Goal: Transaction & Acquisition: Purchase product/service

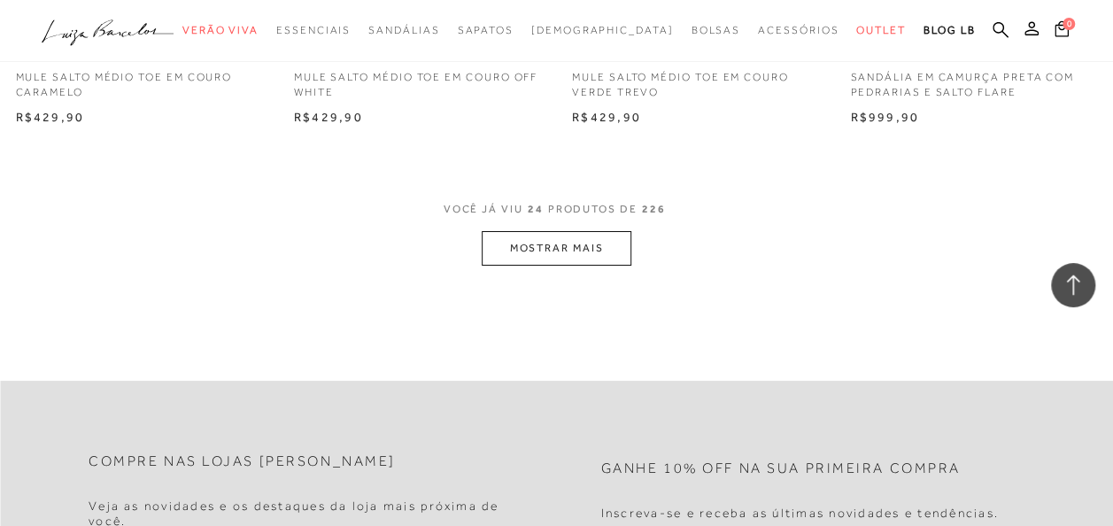
scroll to position [3366, 0]
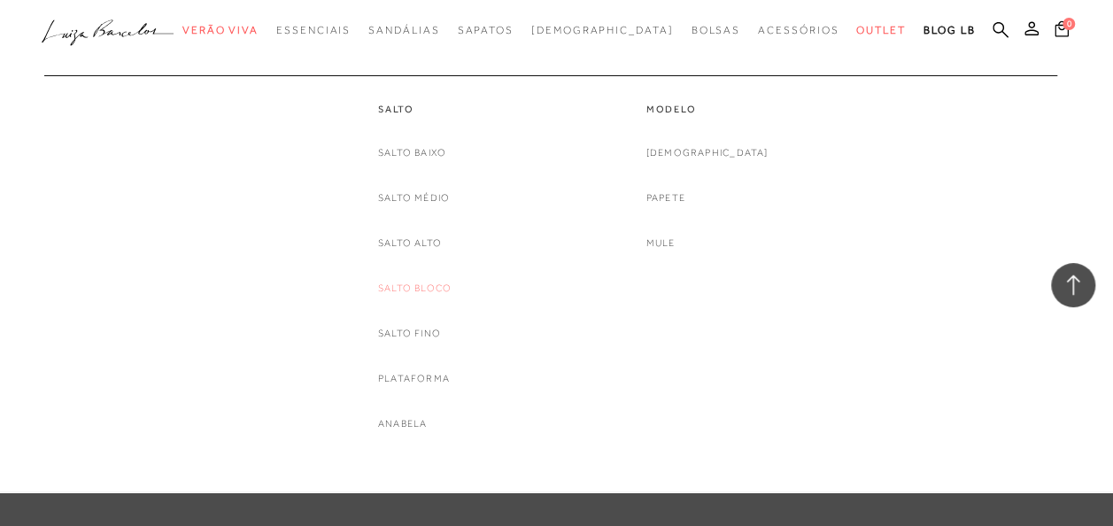
click at [437, 291] on link "Salto Bloco" at bounding box center [415, 288] width 74 height 19
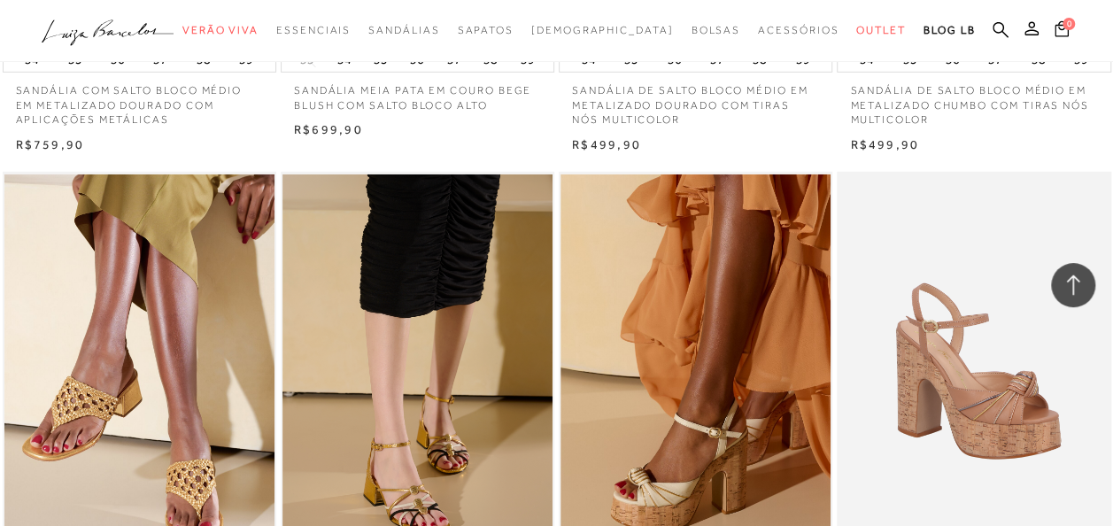
scroll to position [3012, 0]
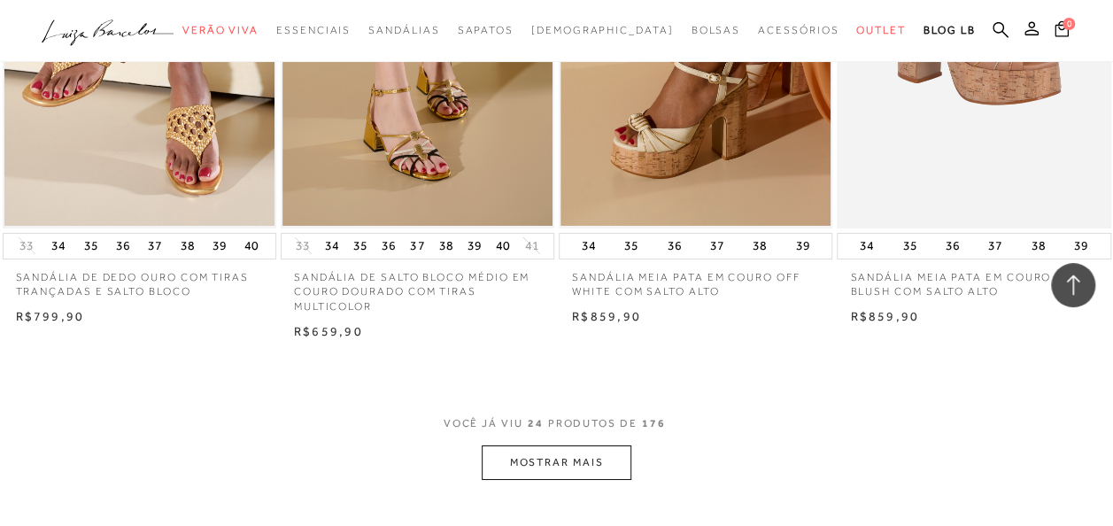
click at [531, 466] on button "MOSTRAR MAIS" at bounding box center [556, 463] width 149 height 35
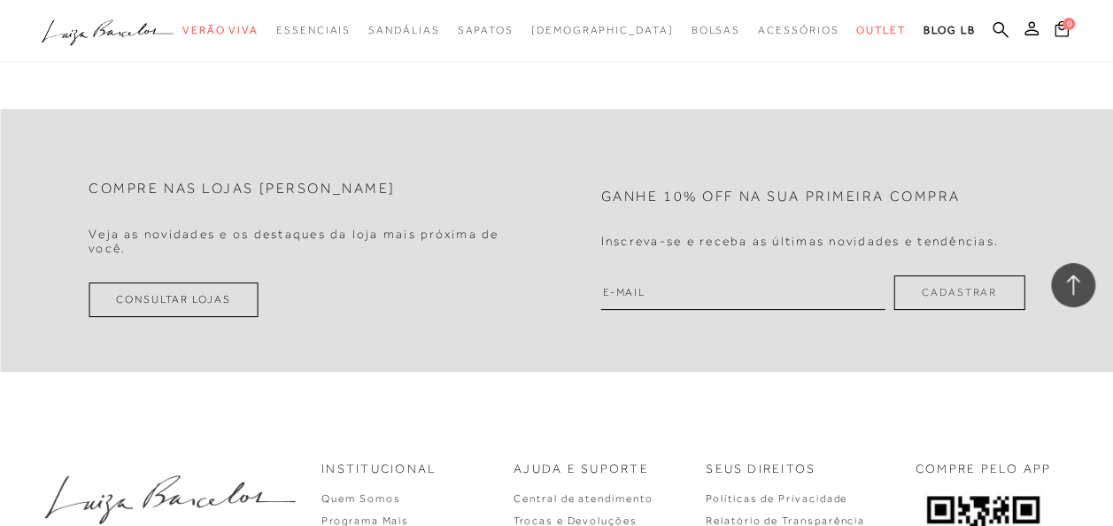
scroll to position [6555, 0]
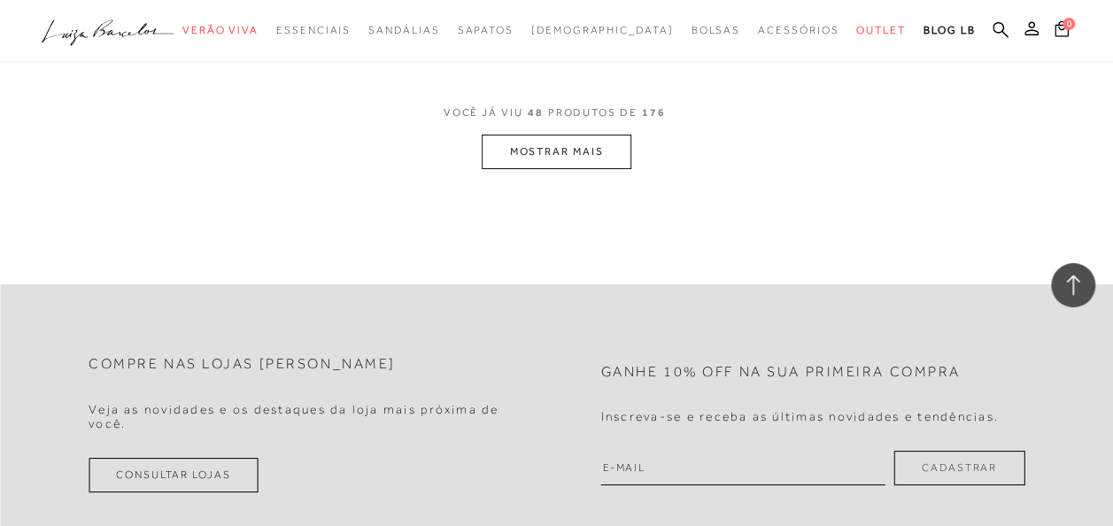
click at [570, 157] on button "MOSTRAR MAIS" at bounding box center [556, 152] width 149 height 35
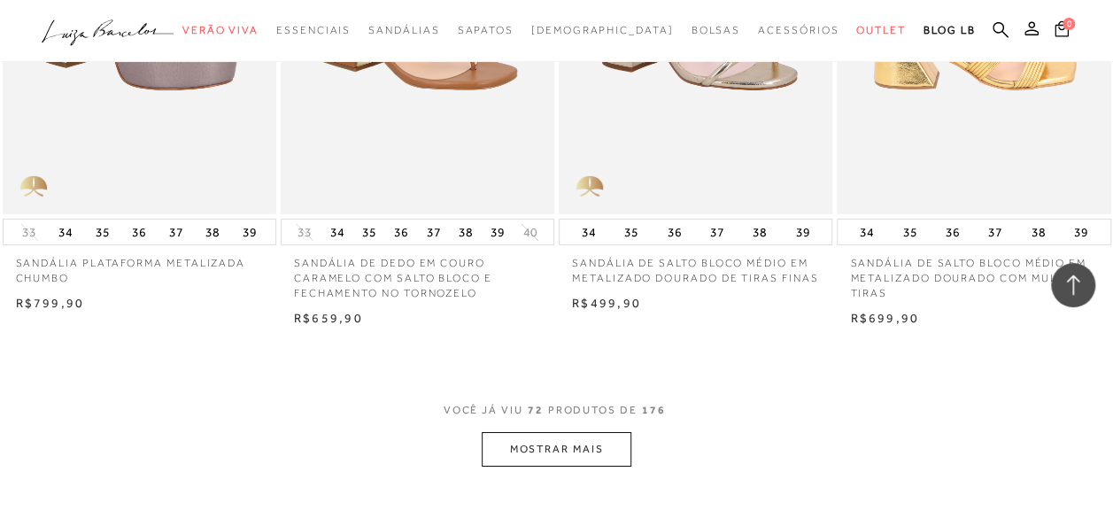
scroll to position [9567, 0]
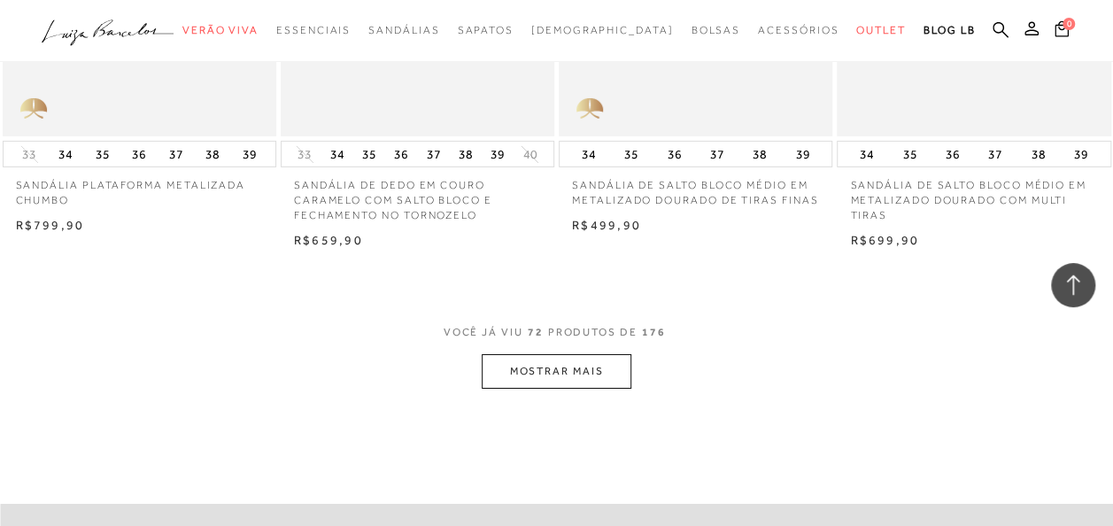
click at [586, 356] on button "MOSTRAR MAIS" at bounding box center [556, 371] width 149 height 35
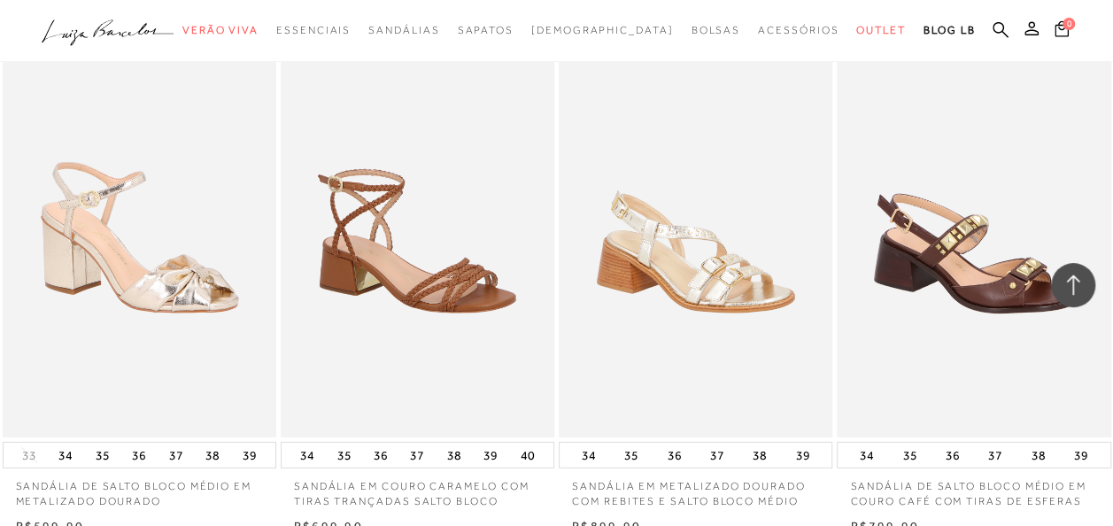
scroll to position [12756, 0]
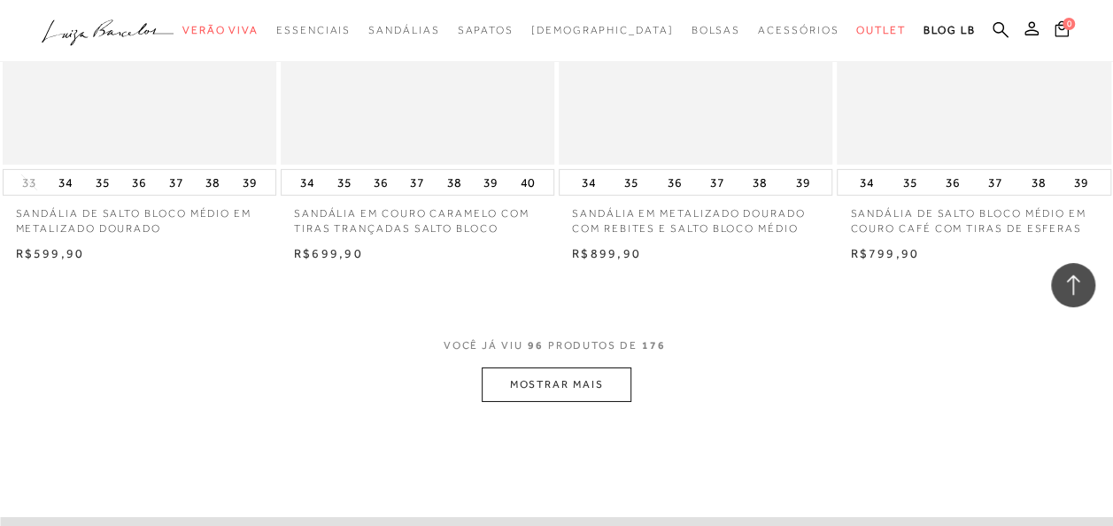
click at [579, 383] on button "MOSTRAR MAIS" at bounding box center [556, 385] width 149 height 35
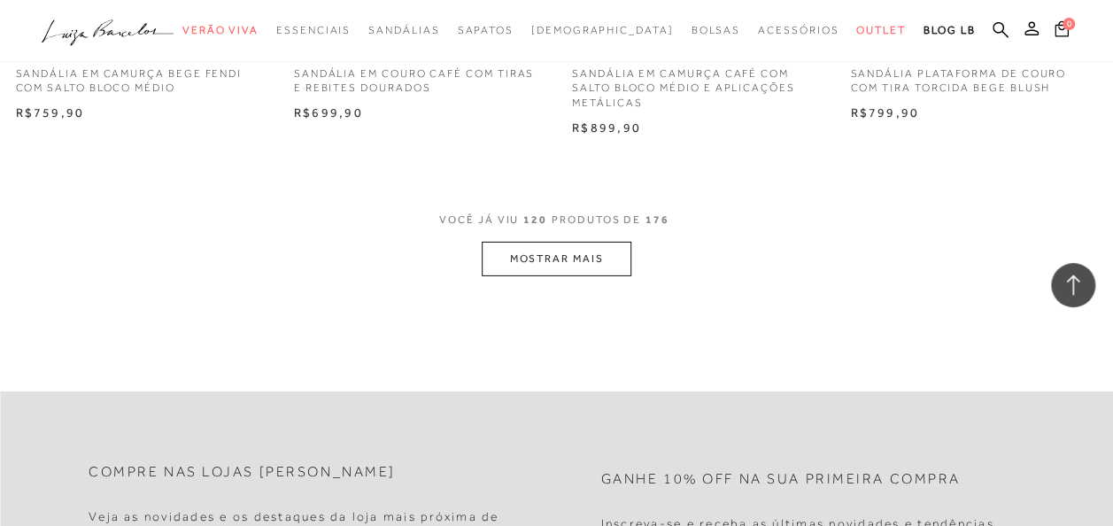
scroll to position [16122, 0]
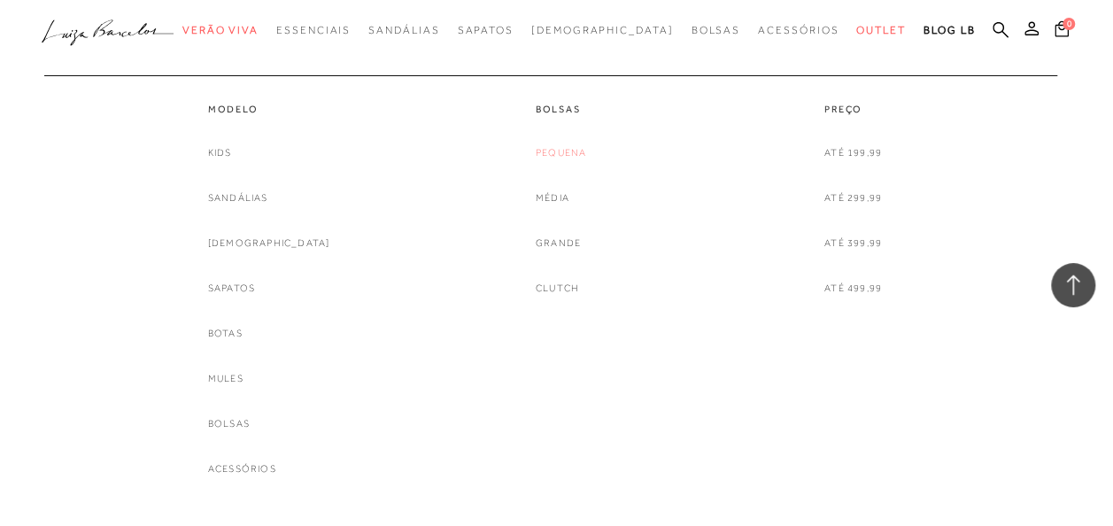
click at [564, 145] on link "Pequena" at bounding box center [561, 153] width 50 height 19
